Goal: Obtain resource: Obtain resource

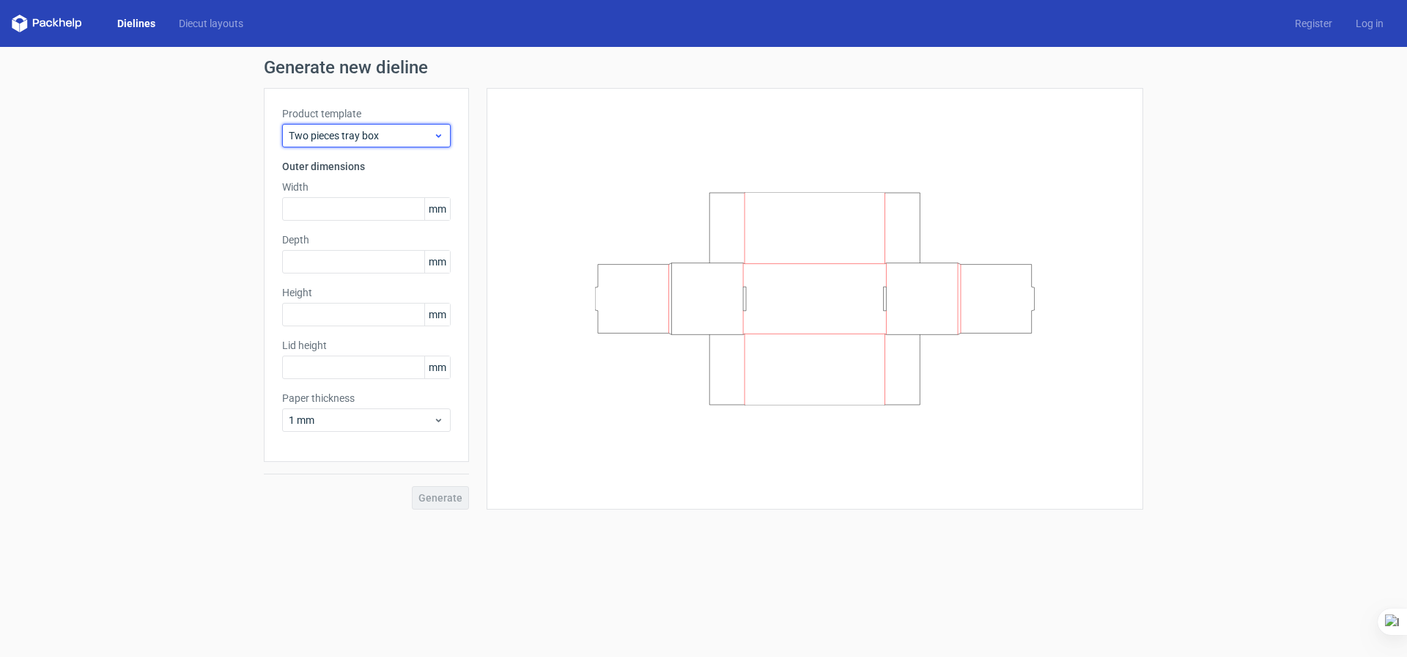
click at [445, 141] on div "Two pieces tray box" at bounding box center [366, 135] width 169 height 23
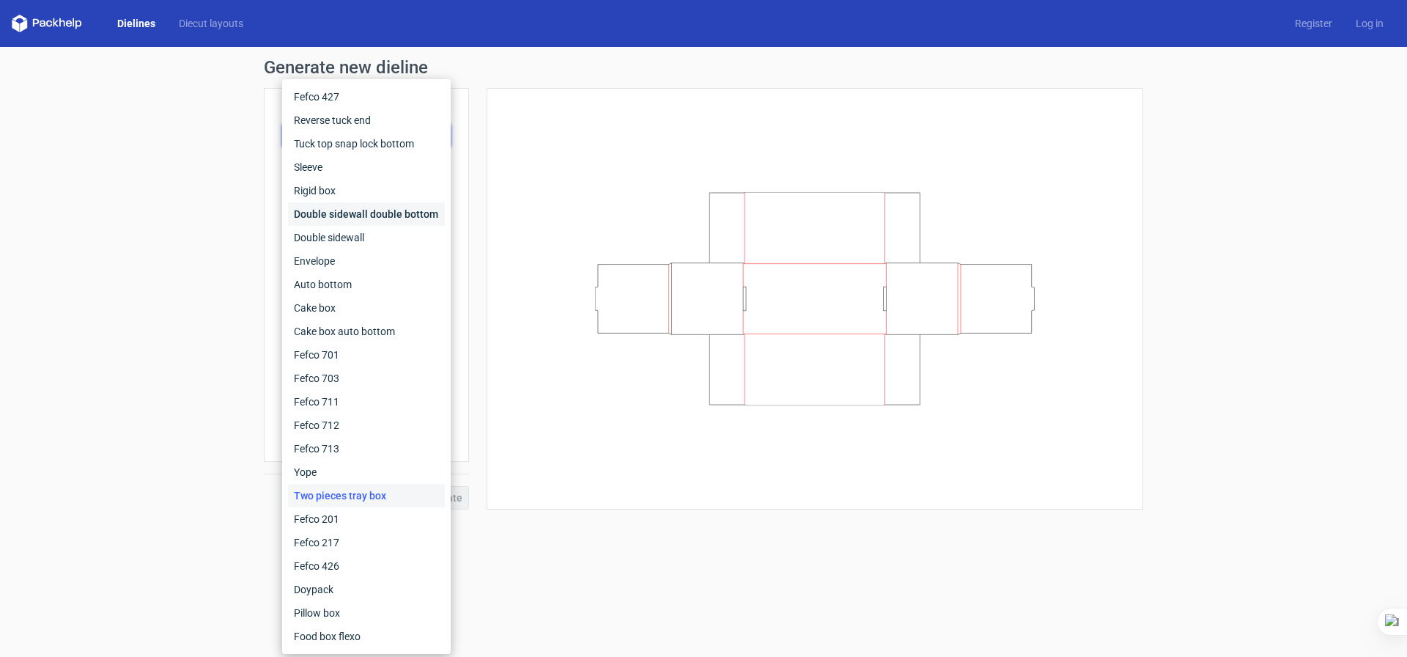
click at [345, 215] on div "Double sidewall double bottom" at bounding box center [366, 213] width 157 height 23
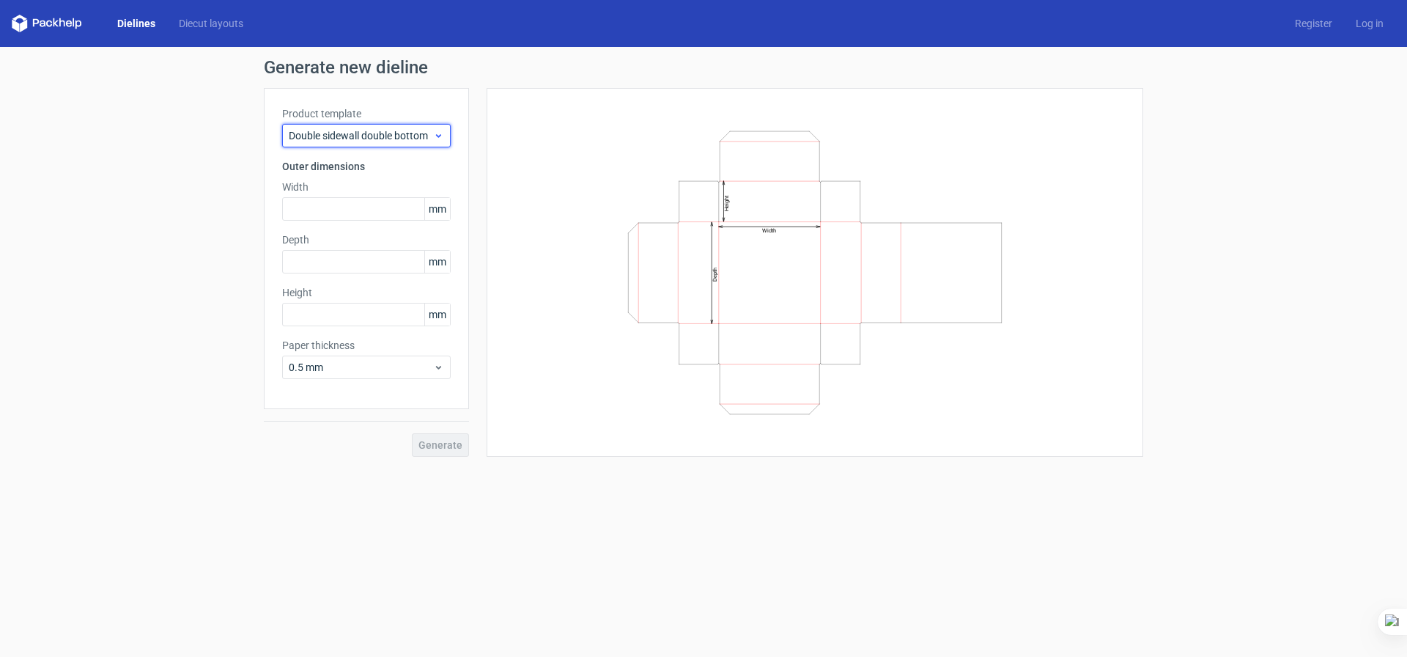
click at [439, 132] on icon at bounding box center [438, 136] width 11 height 12
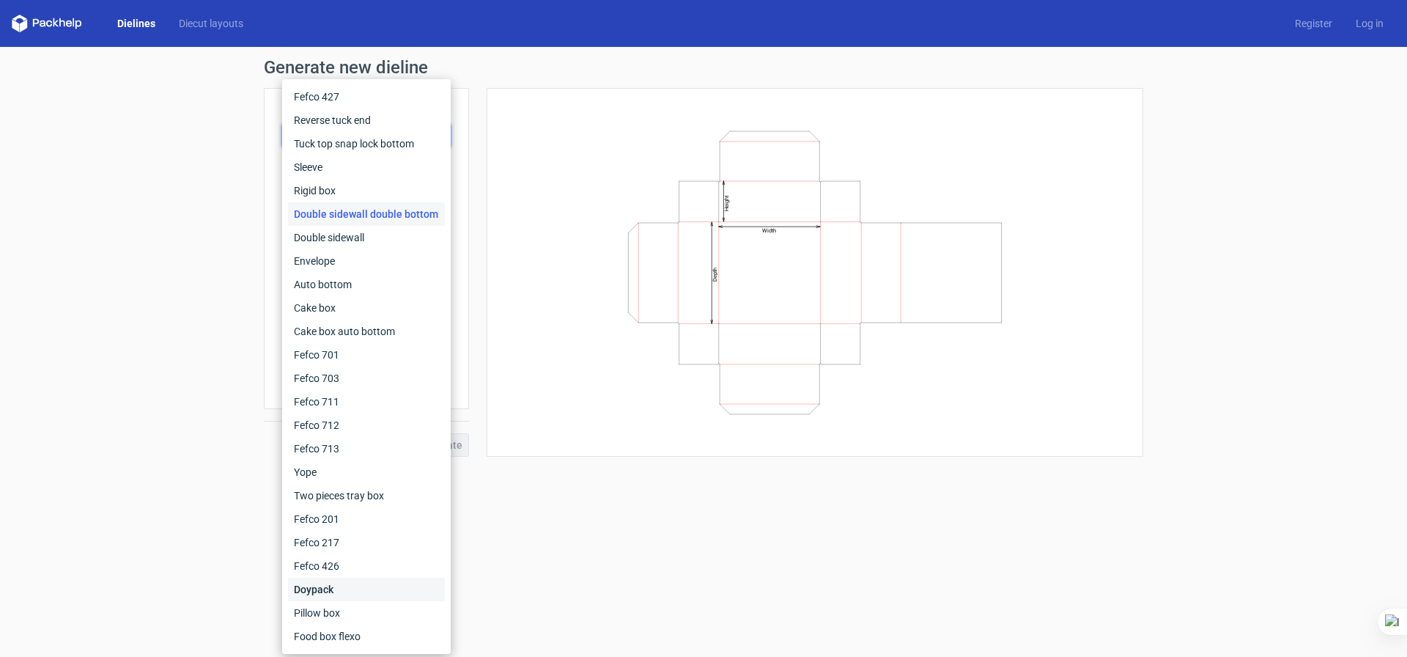
click at [321, 590] on div "Doypack" at bounding box center [366, 589] width 157 height 23
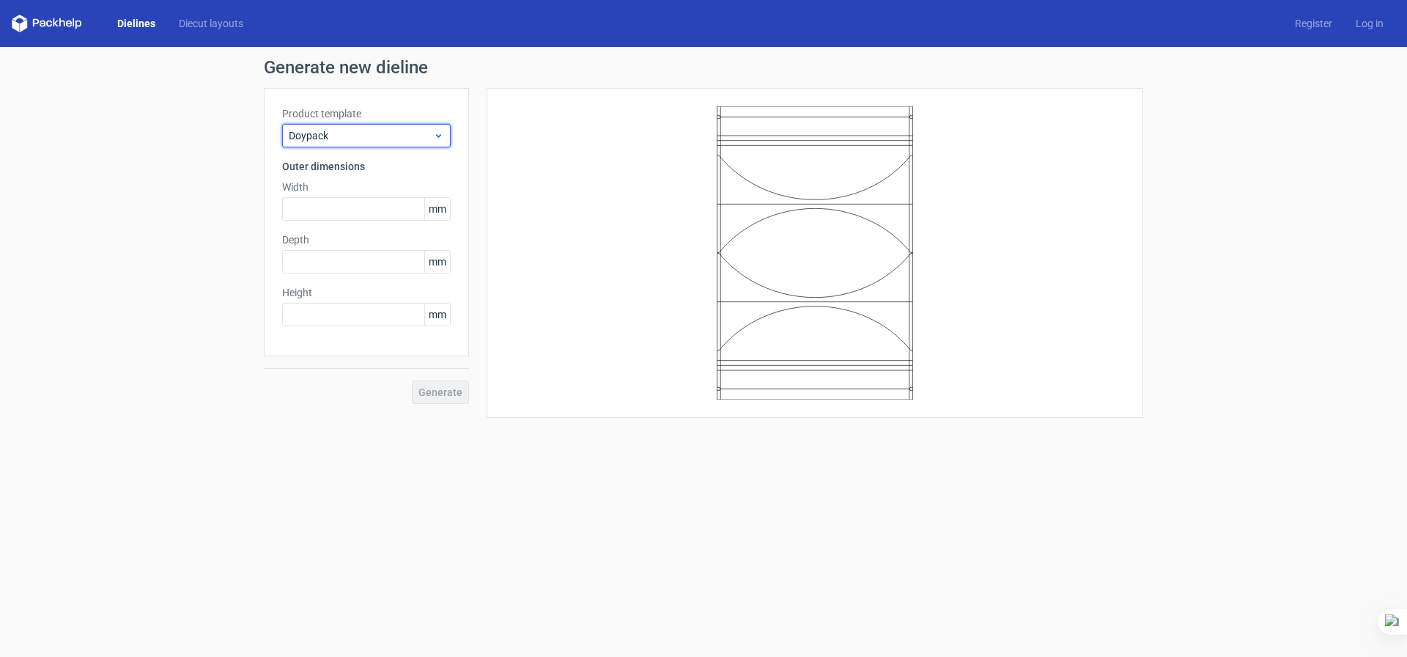
click at [435, 133] on icon at bounding box center [438, 136] width 11 height 12
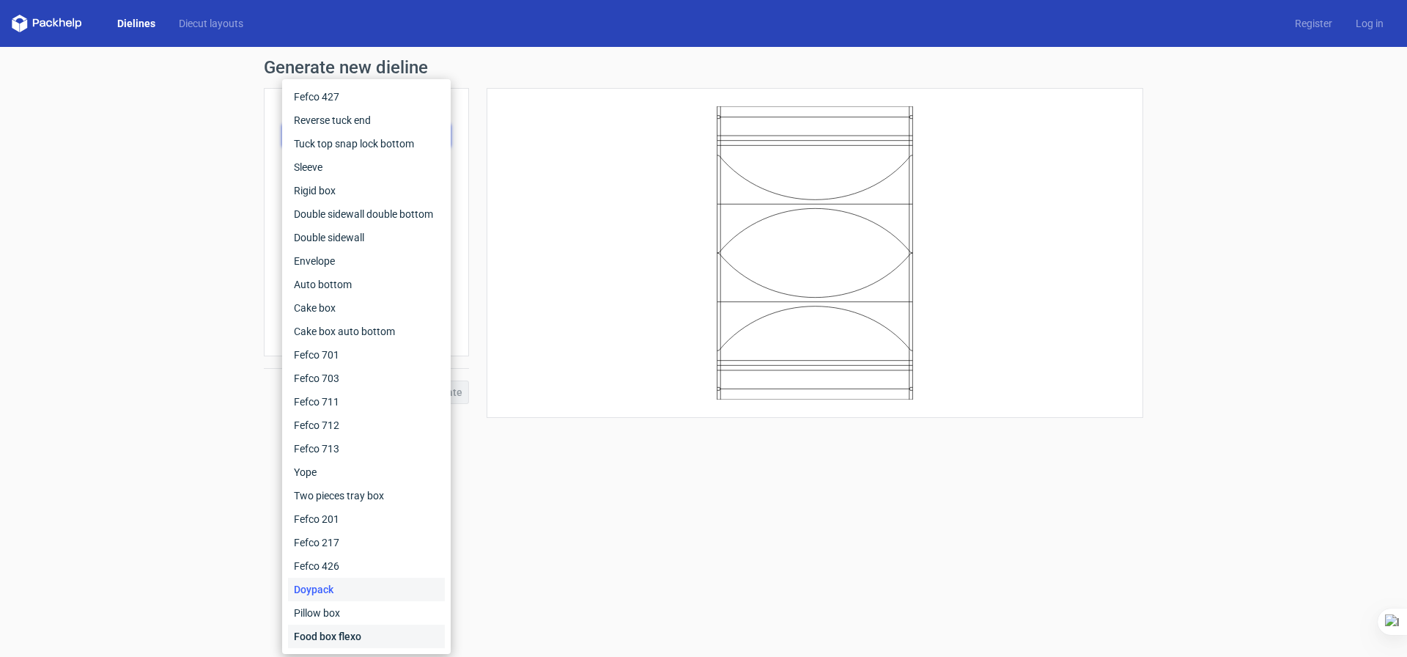
click at [324, 641] on div "Food box flexo" at bounding box center [366, 636] width 157 height 23
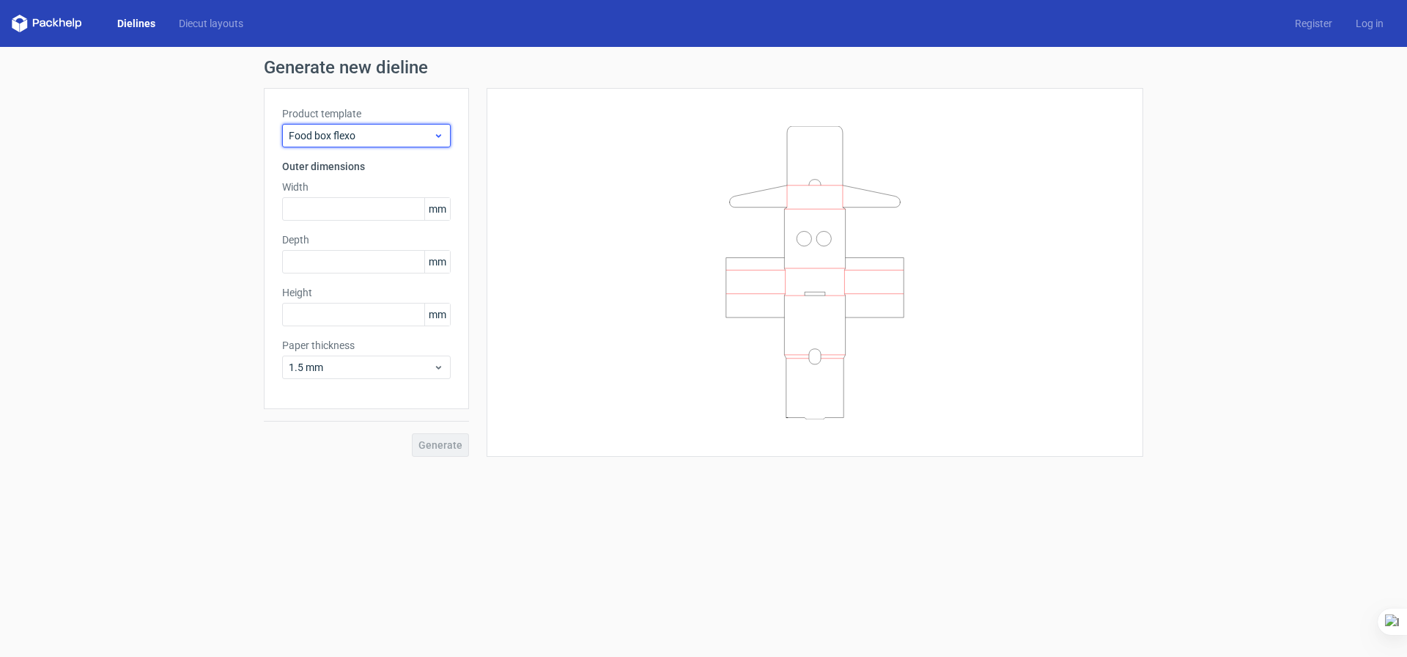
click at [435, 138] on icon at bounding box center [438, 136] width 11 height 12
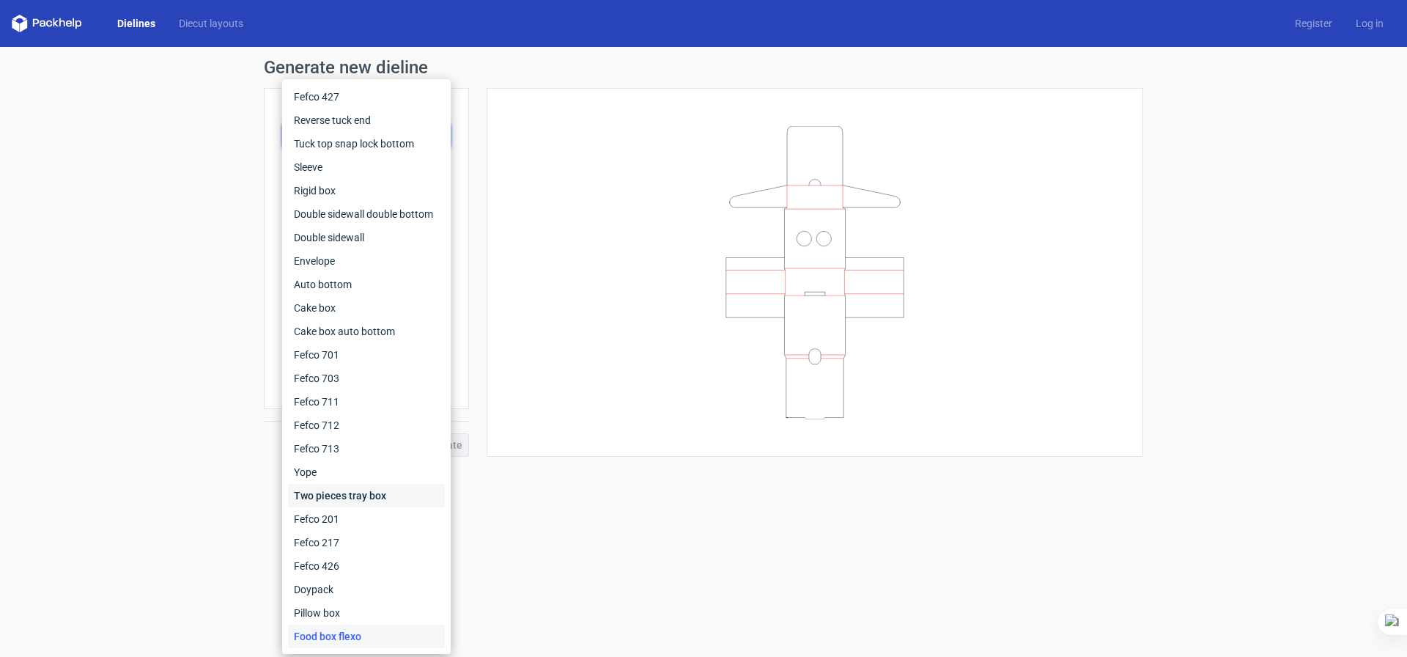
click at [330, 501] on div "Two pieces tray box" at bounding box center [366, 495] width 157 height 23
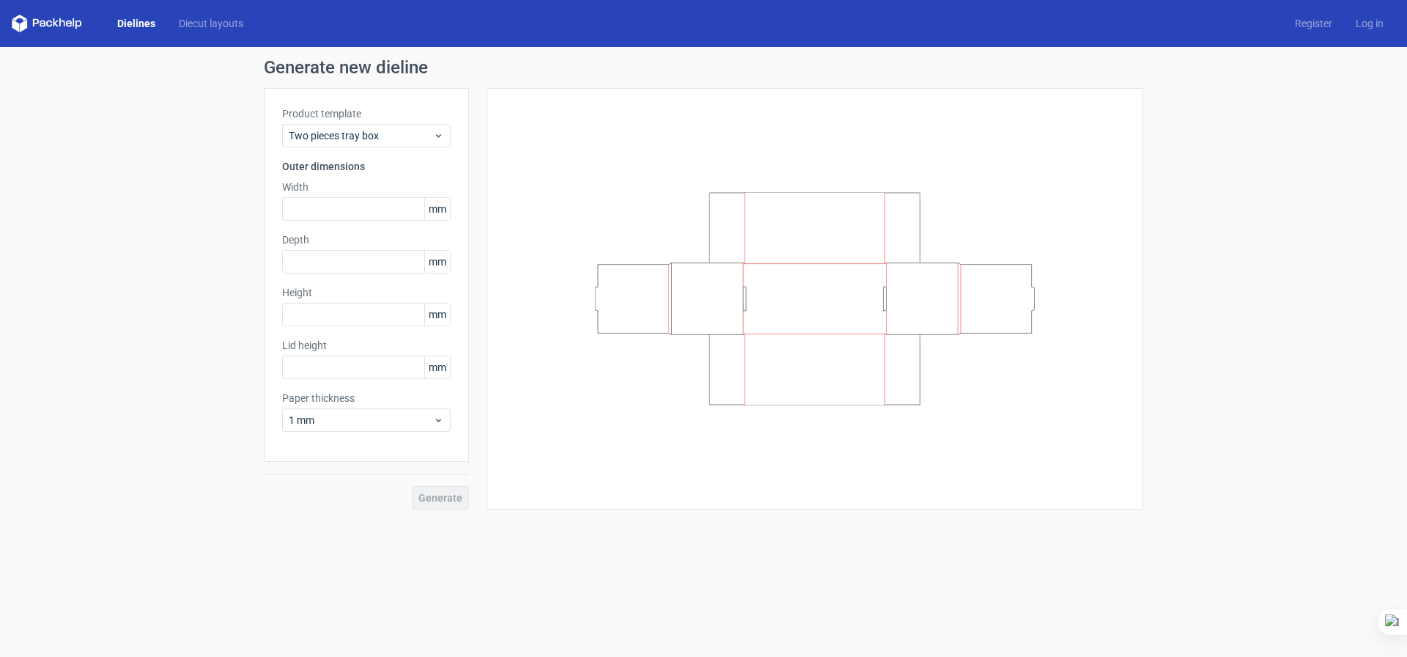
click at [154, 255] on div "Generate new dieline Product template Two pieces tray box Outer dimensions Widt…" at bounding box center [703, 284] width 1407 height 474
click at [444, 138] on div "Two pieces tray box" at bounding box center [366, 135] width 169 height 23
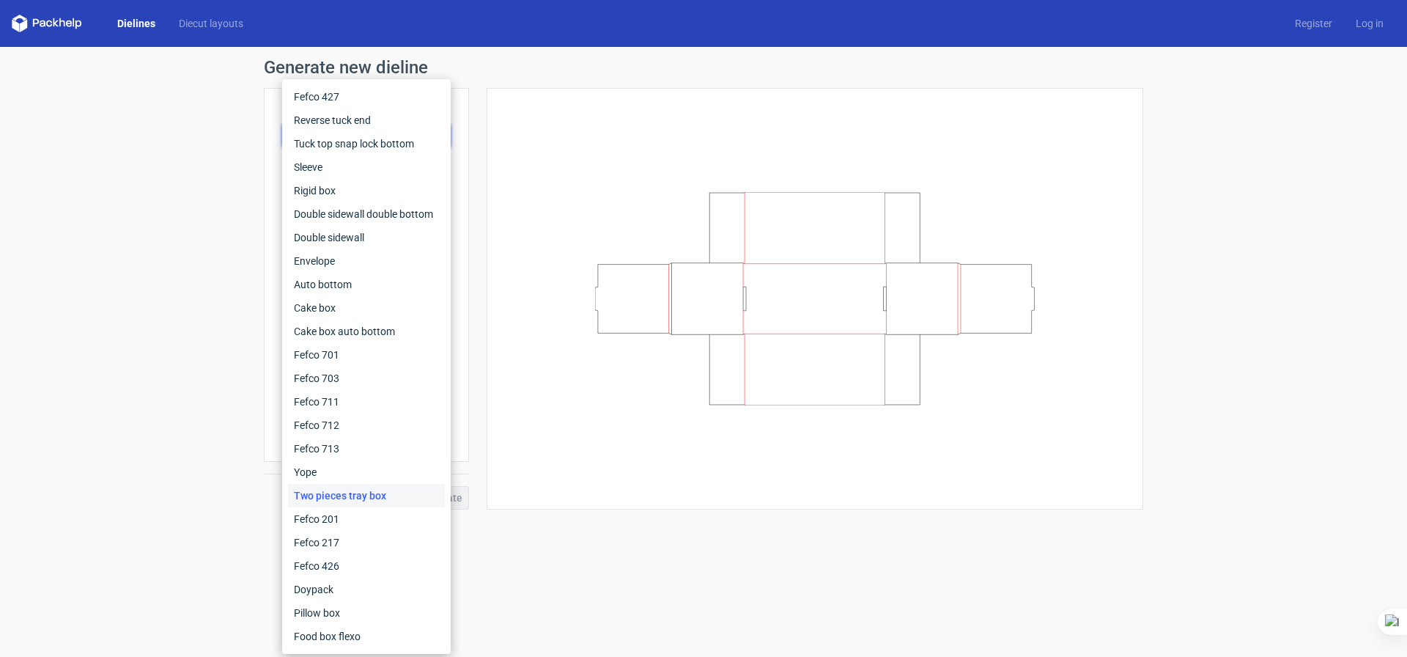
click at [196, 290] on div "Generate new dieline Product template Two pieces tray box Outer dimensions Widt…" at bounding box center [703, 284] width 1407 height 474
